Goal: Task Accomplishment & Management: Manage account settings

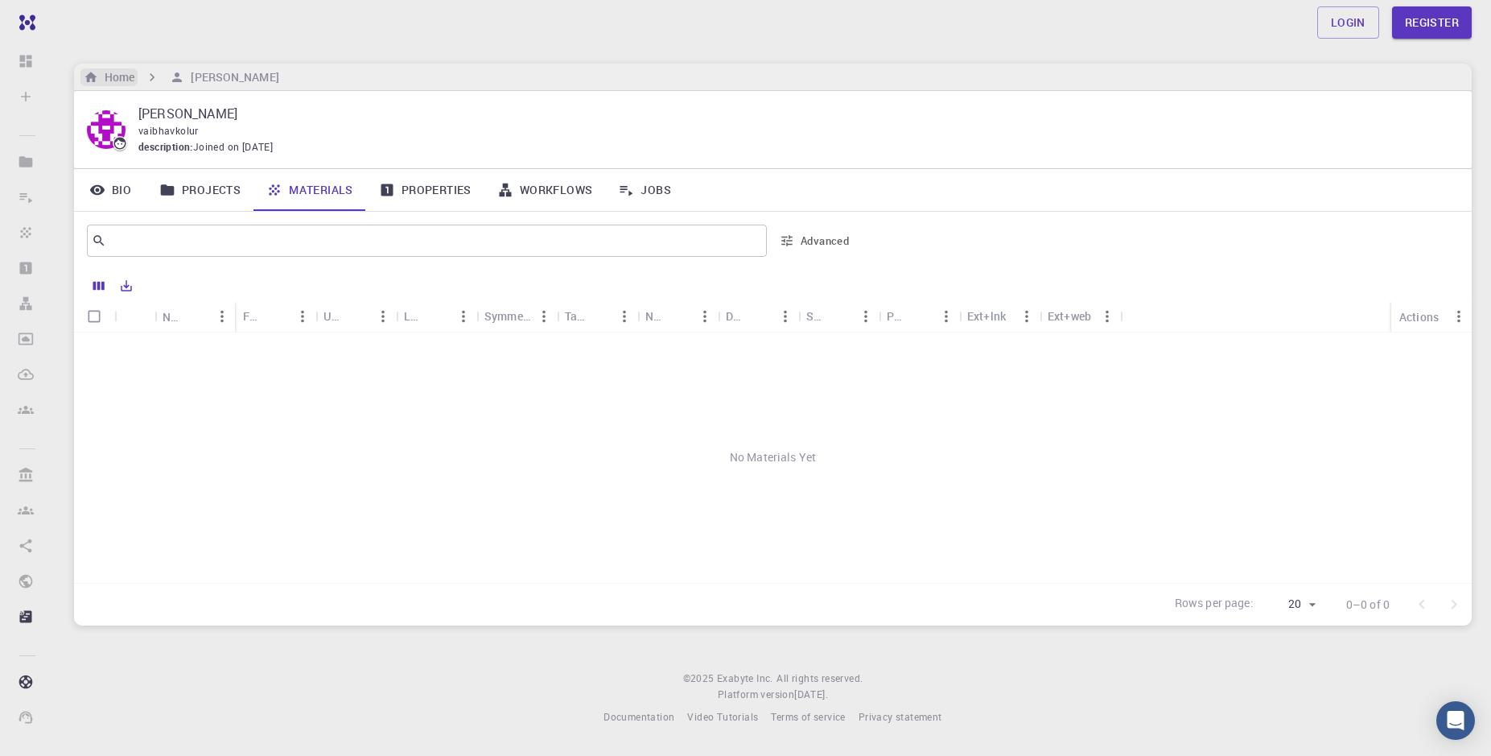
click at [115, 71] on h6 "Home" at bounding box center [116, 77] width 36 height 18
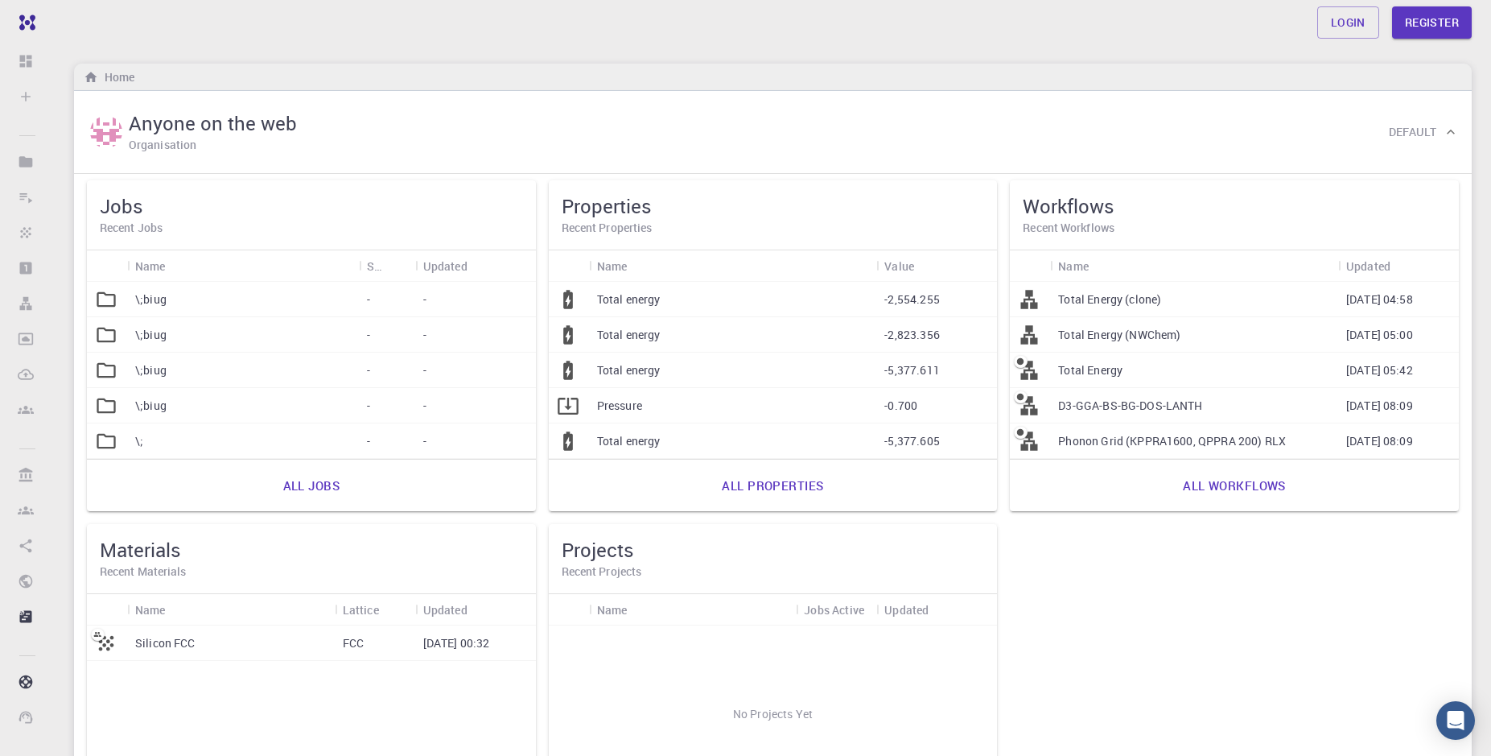
click at [624, 305] on p "Total energy" at bounding box center [629, 299] width 64 height 16
click at [938, 306] on p "-2,554.255" at bounding box center [912, 299] width 56 height 16
click at [1106, 303] on p "Total Energy (clone)" at bounding box center [1109, 299] width 103 height 16
click at [1338, 34] on link "Login" at bounding box center [1348, 22] width 62 height 32
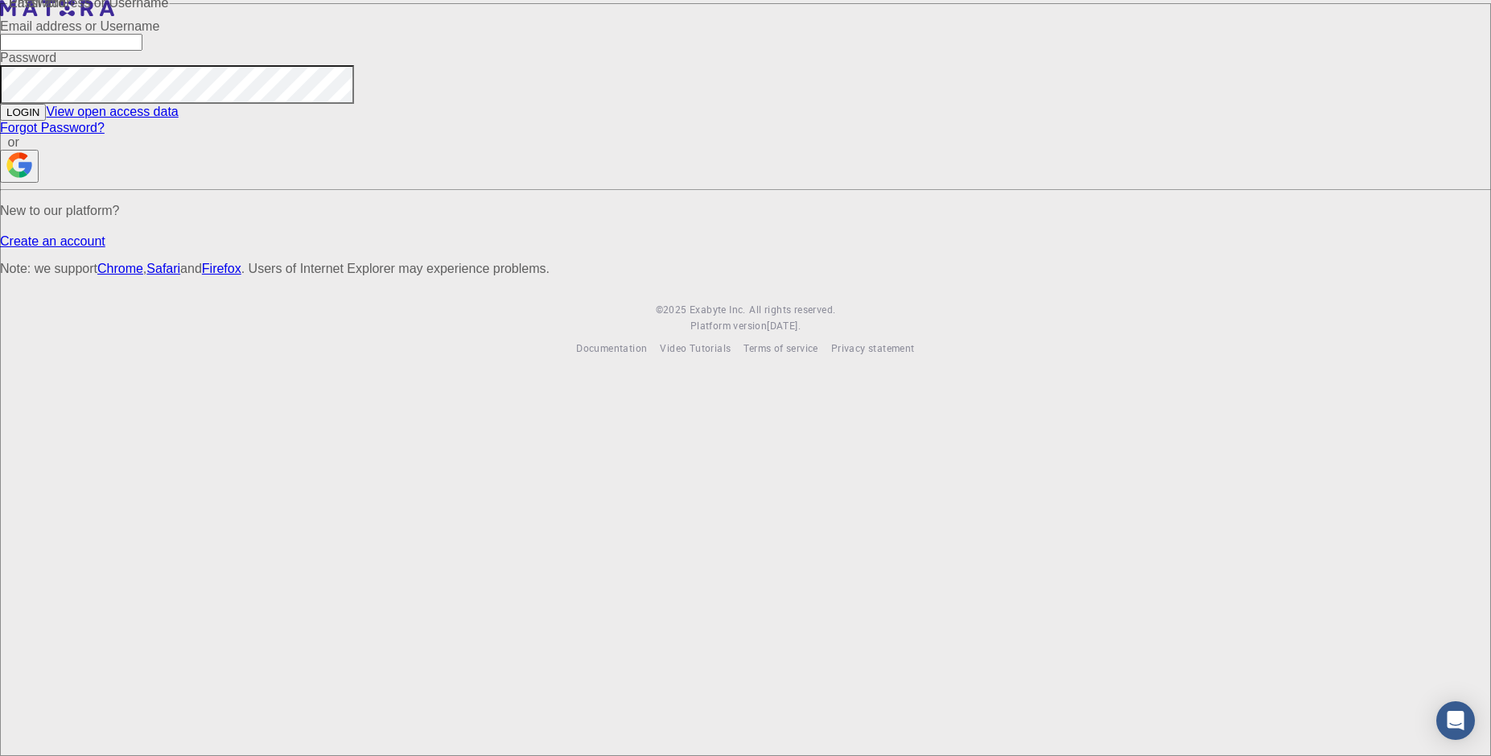
click at [142, 51] on input "Email address or Username" at bounding box center [71, 42] width 142 height 17
type input "[EMAIL_ADDRESS][DOMAIN_NAME]"
click at [0, 104] on button "LOGIN" at bounding box center [23, 112] width 46 height 17
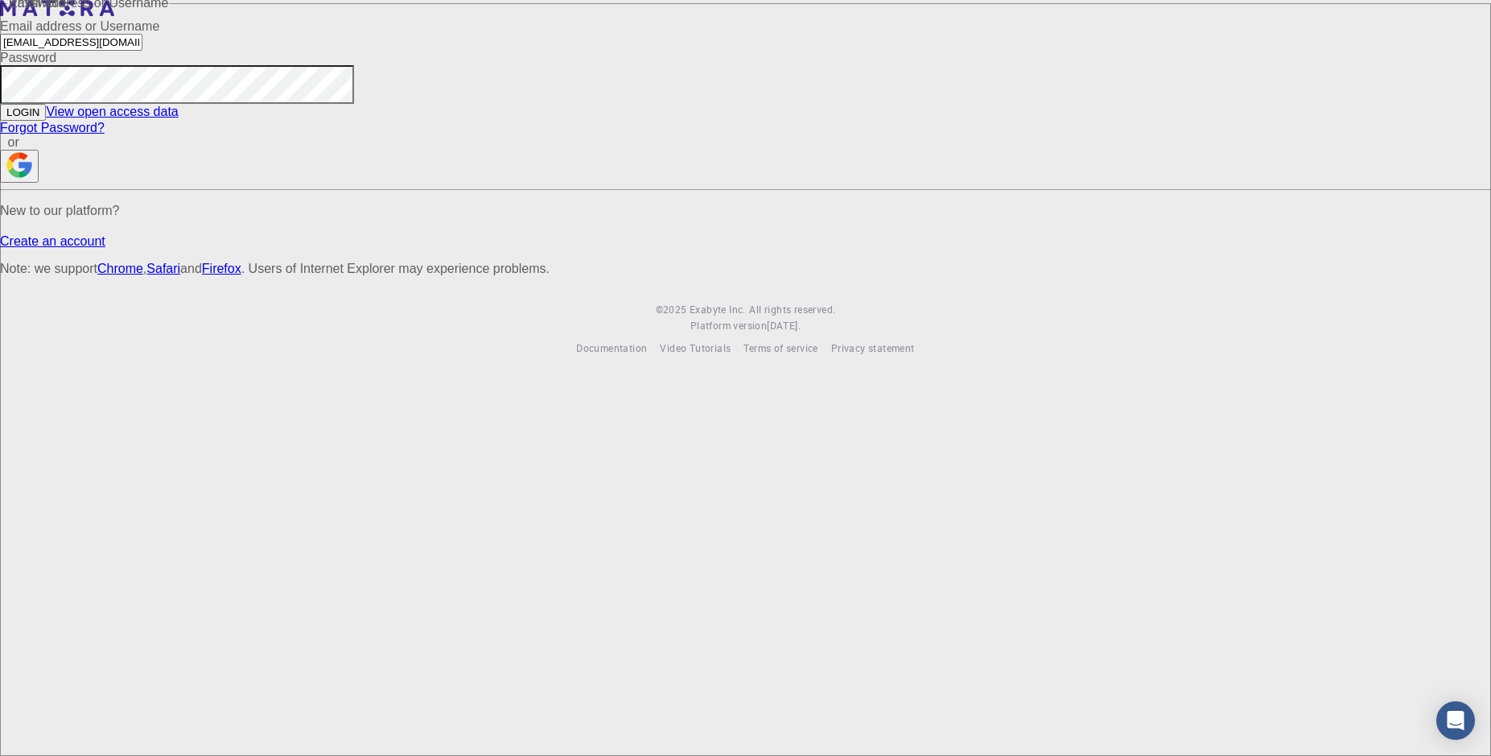
click at [0, 104] on button "LOGIN" at bounding box center [23, 112] width 46 height 17
click at [46, 121] on button "LOGIN" at bounding box center [23, 112] width 46 height 17
